Goal: Information Seeking & Learning: Learn about a topic

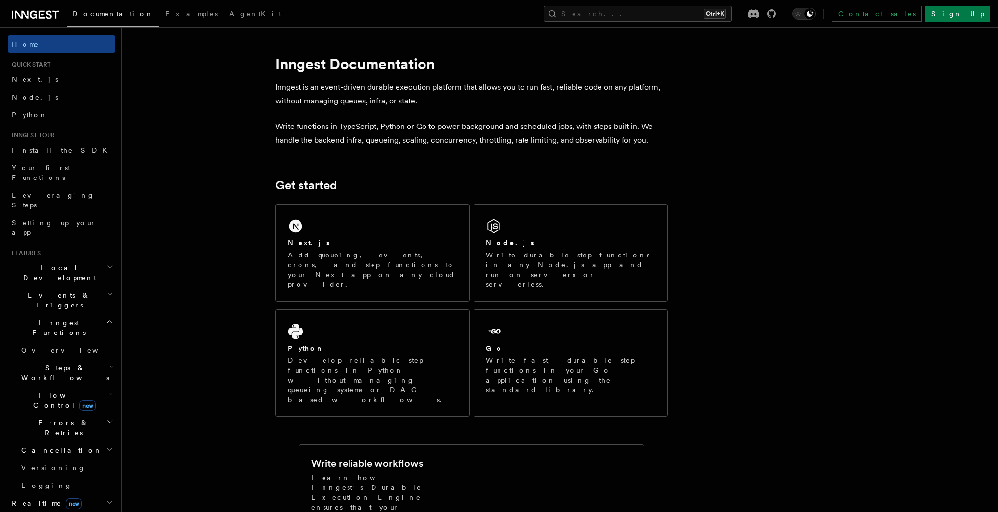
click at [43, 511] on span "Middleware" at bounding box center [54, 521] width 93 height 10
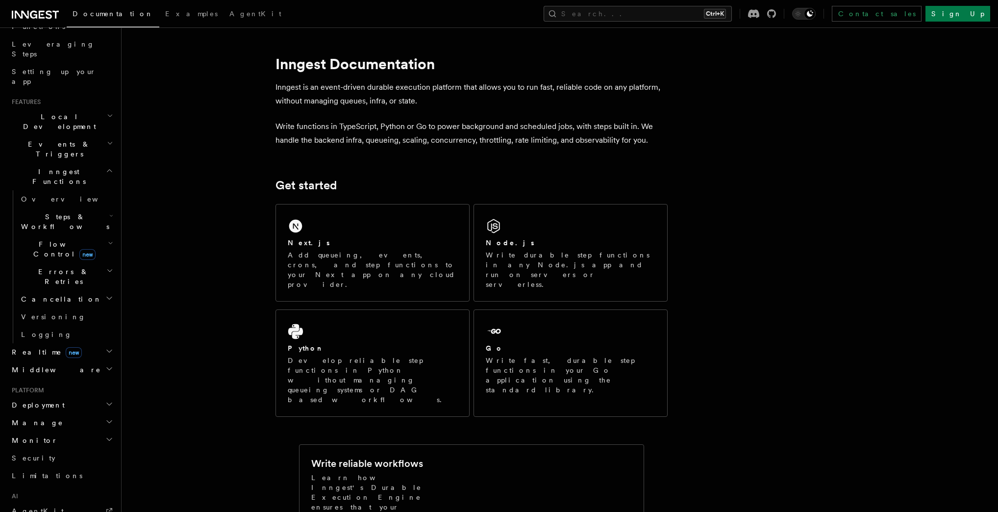
scroll to position [157, 0]
click at [57, 408] on h2 "Manage" at bounding box center [61, 417] width 107 height 18
click at [690, 14] on button "Search... Ctrl+K" at bounding box center [638, 14] width 188 height 16
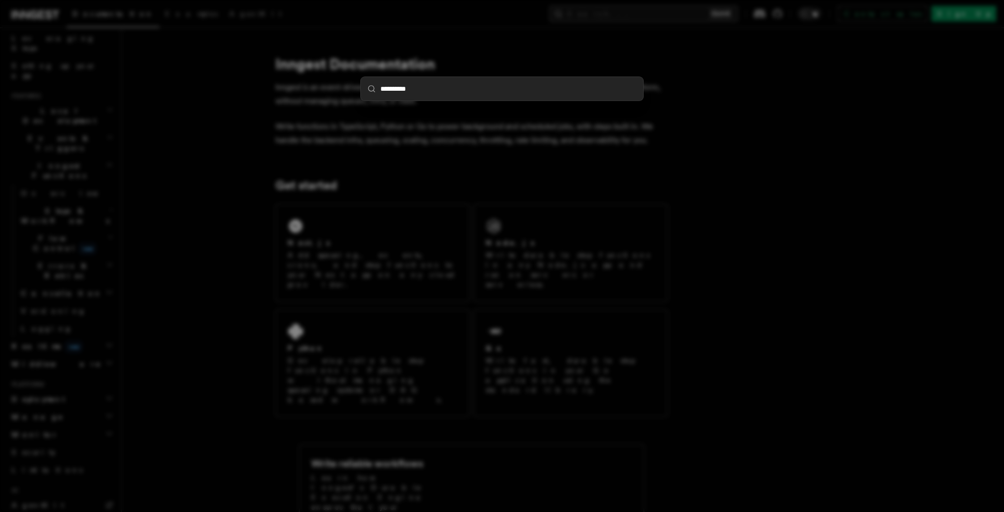
type input "**********"
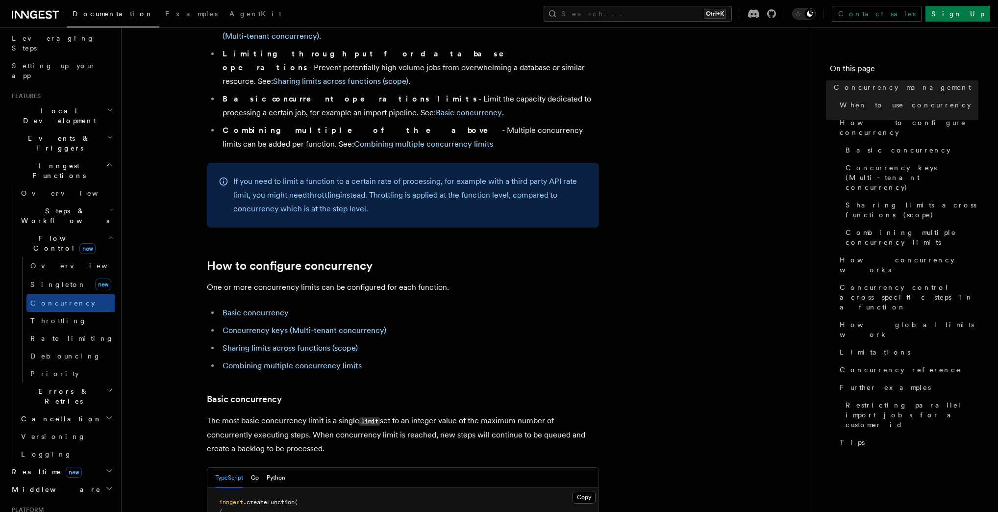
scroll to position [510, 0]
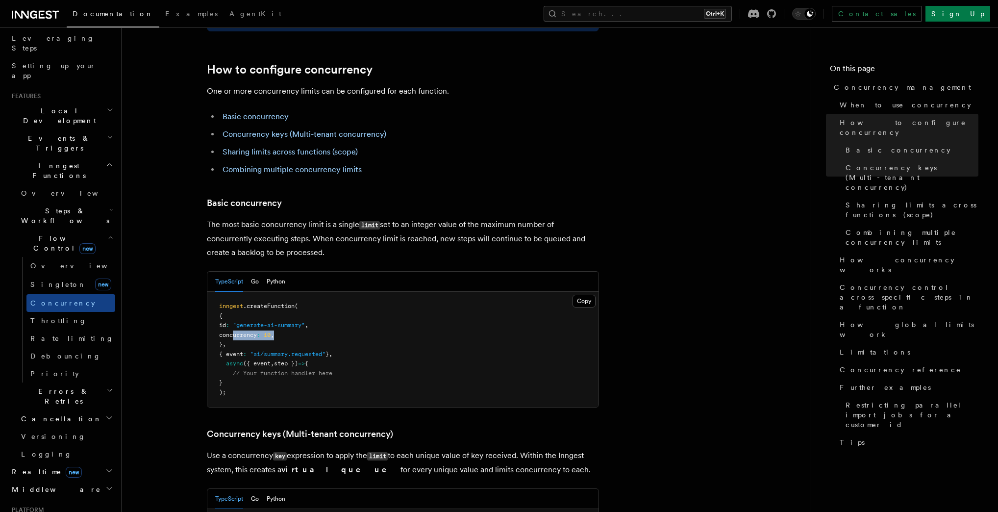
drag, startPoint x: 233, startPoint y: 294, endPoint x: 301, endPoint y: 293, distance: 68.2
click at [301, 293] on pre "inngest .createFunction ( { id : "generate-ai-summary" , concurrency : 10 , } ,…" at bounding box center [402, 349] width 391 height 115
copy span "concurrency : 10 ,"
